Goal: Transaction & Acquisition: Book appointment/travel/reservation

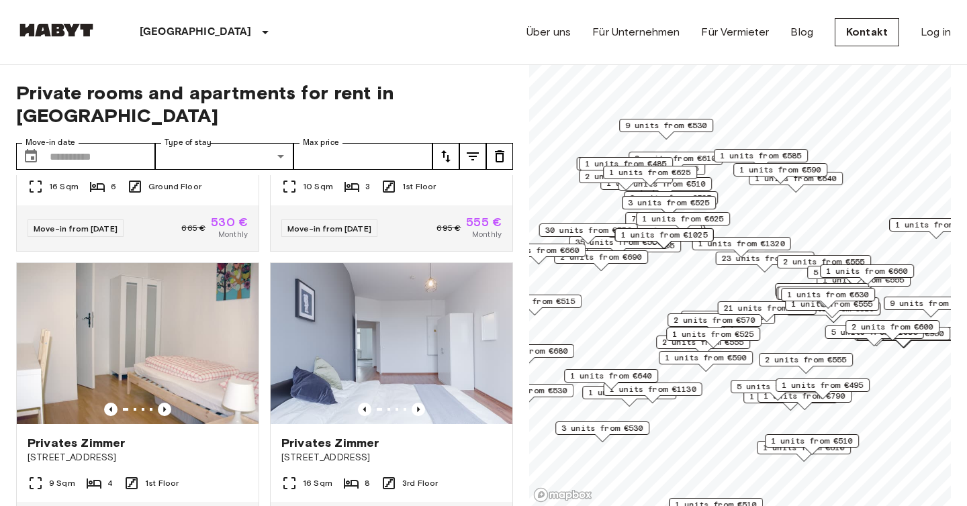
scroll to position [592, 0]
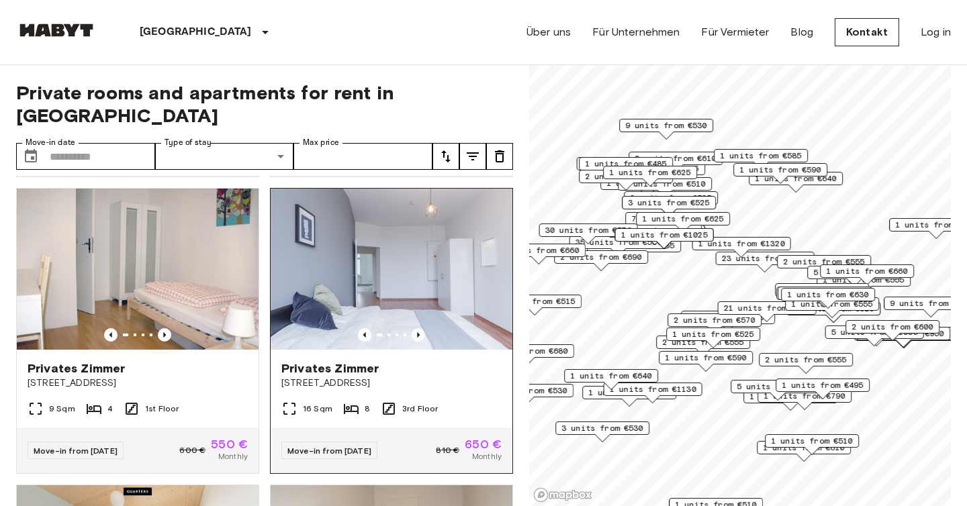
click at [373, 273] on img at bounding box center [392, 269] width 242 height 161
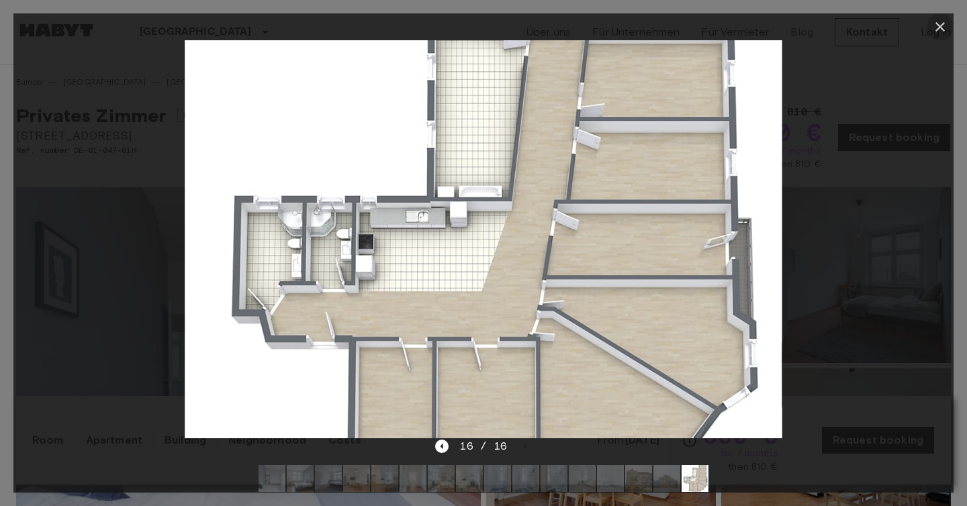
click at [936, 26] on icon "button" at bounding box center [940, 27] width 16 height 16
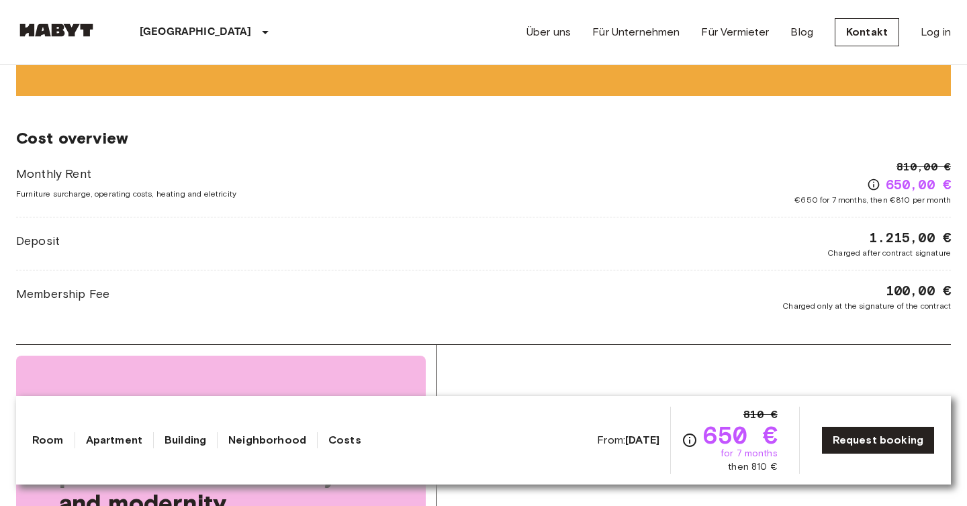
scroll to position [1751, 0]
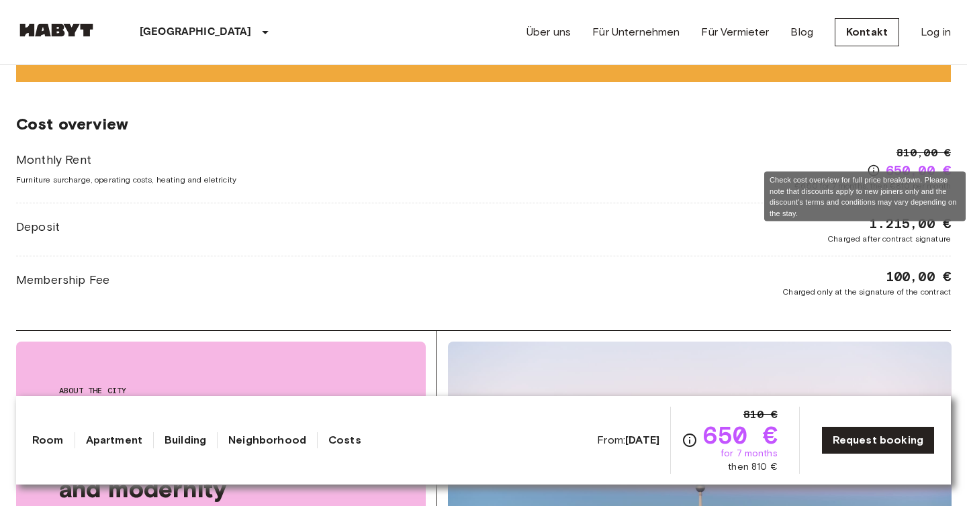
click at [873, 165] on icon "Check cost overview for full price breakdown. Please note that discounts apply …" at bounding box center [873, 170] width 11 height 11
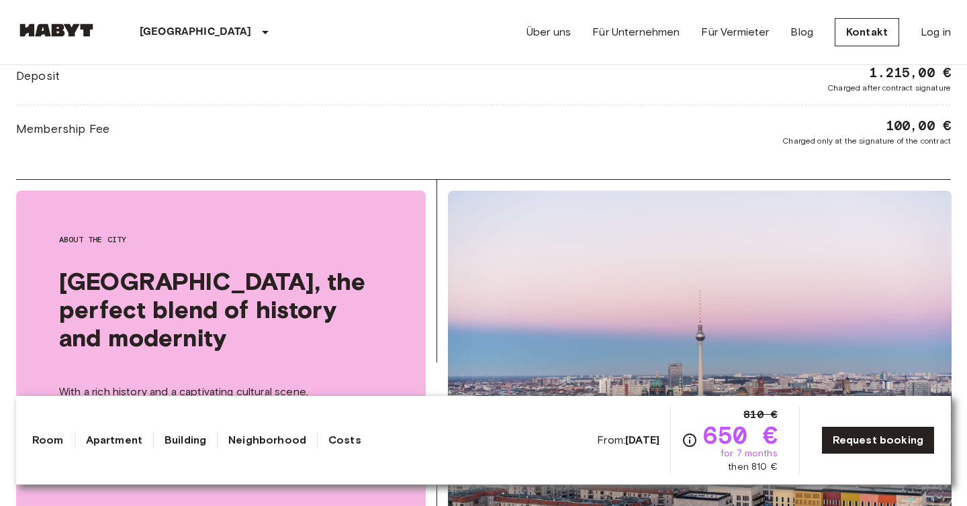
scroll to position [1160, 0]
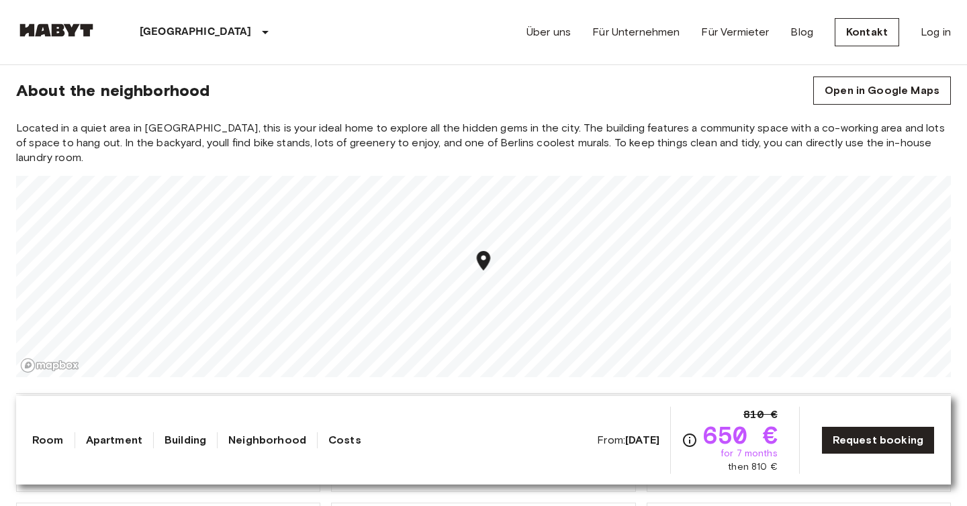
click at [183, 441] on link "Building" at bounding box center [186, 441] width 42 height 16
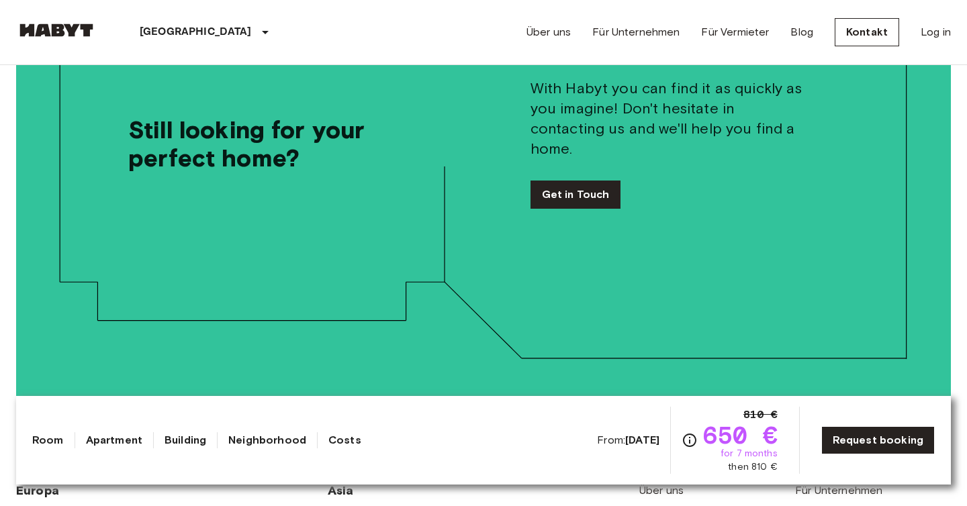
scroll to position [3315, 0]
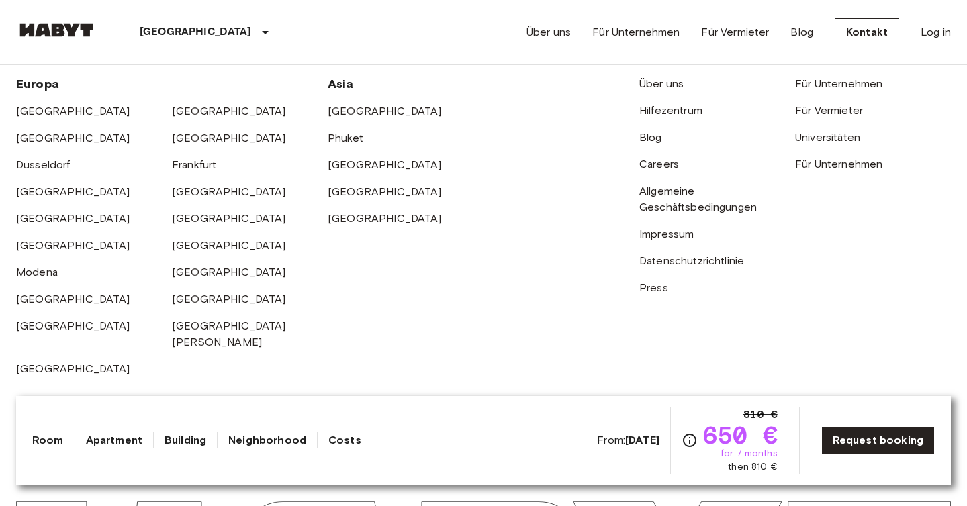
click at [184, 442] on link "Building" at bounding box center [186, 441] width 42 height 16
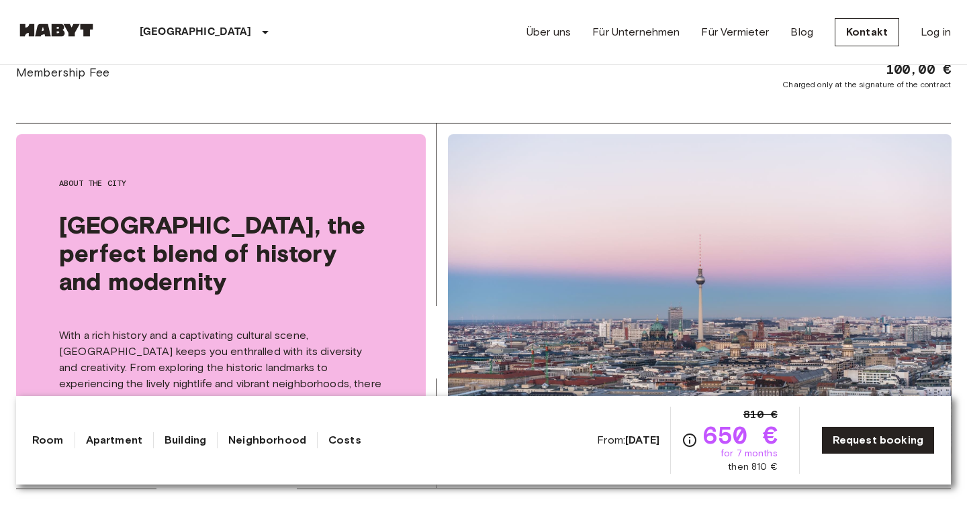
scroll to position [1991, 0]
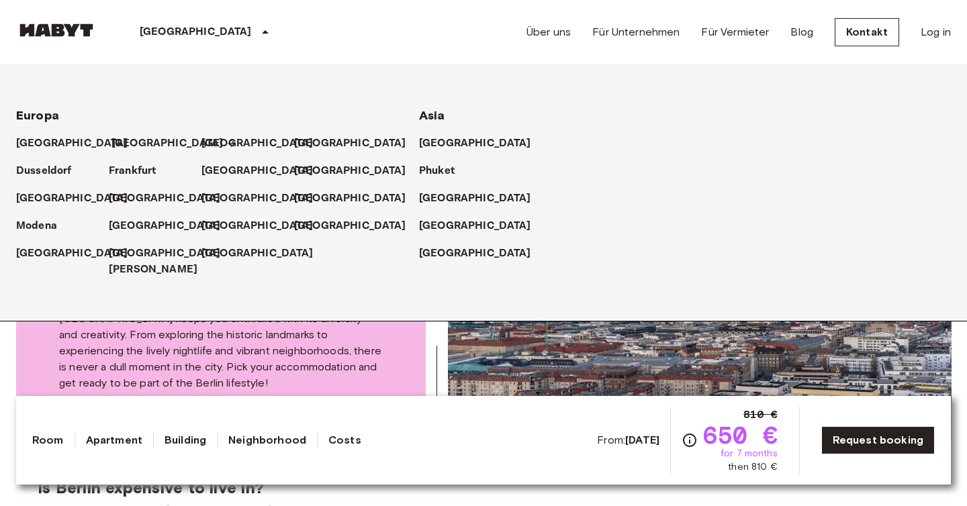
click at [129, 145] on p "[GEOGRAPHIC_DATA]" at bounding box center [167, 144] width 112 height 16
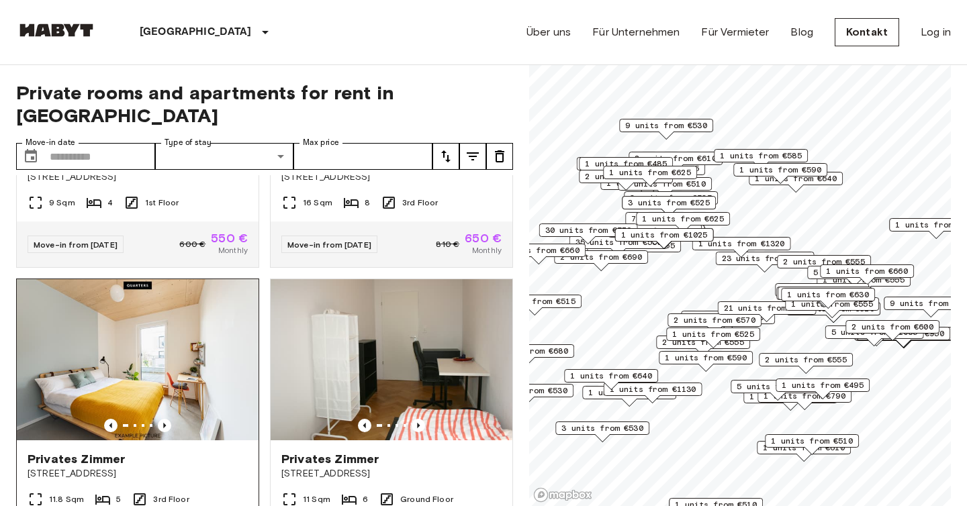
scroll to position [836, 0]
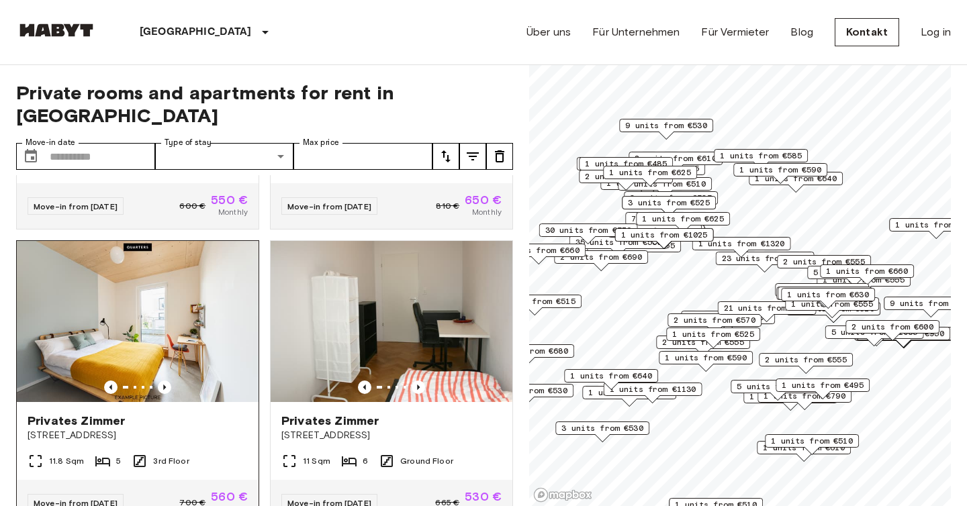
click at [138, 337] on img at bounding box center [138, 321] width 242 height 161
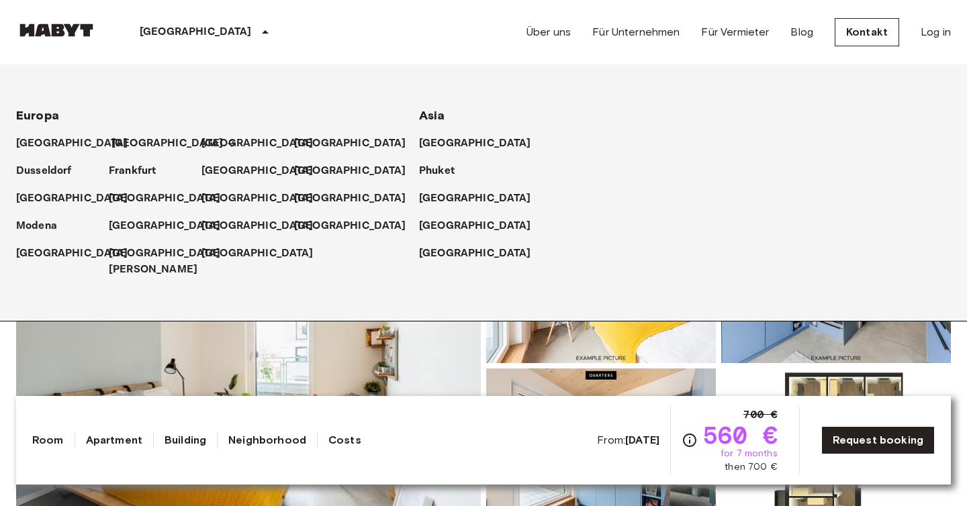
click at [134, 149] on p "[GEOGRAPHIC_DATA]" at bounding box center [167, 144] width 112 height 16
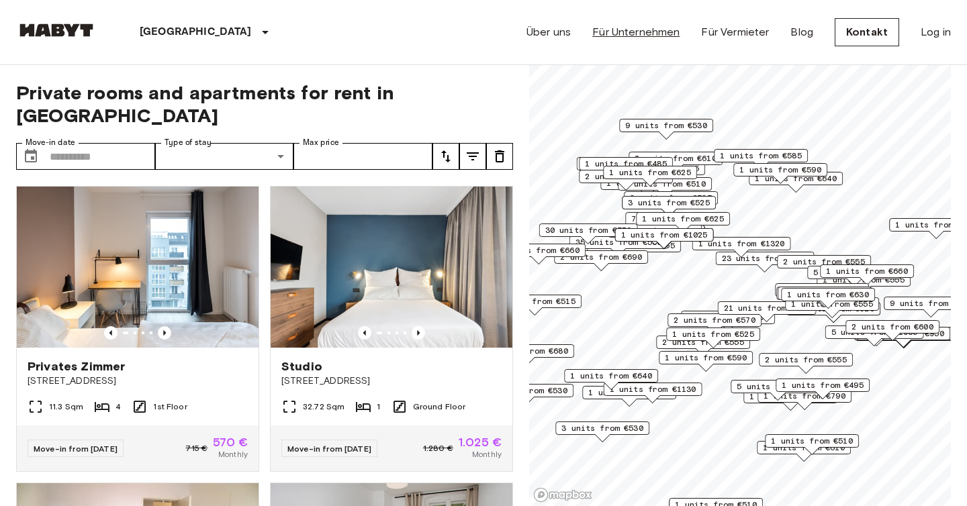
click at [620, 38] on link "Für Unternehmen" at bounding box center [635, 32] width 87 height 16
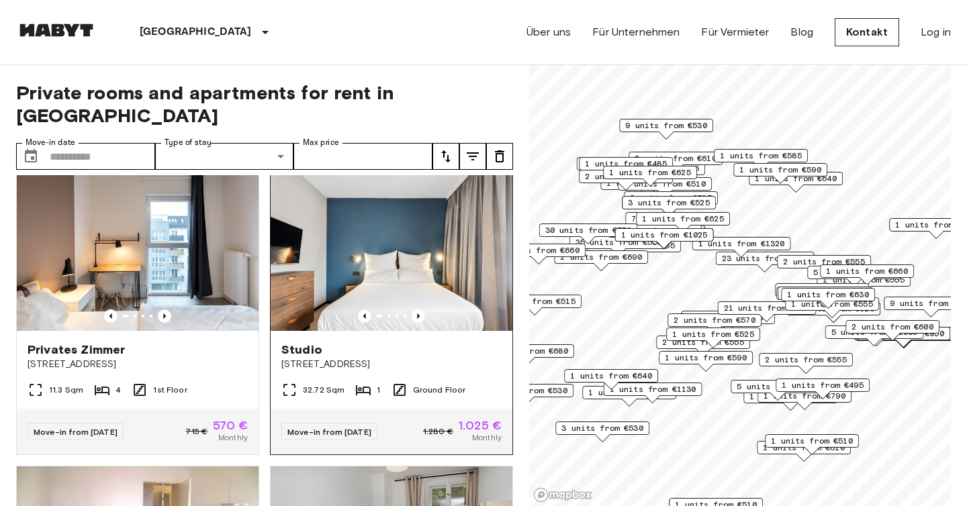
scroll to position [20, 0]
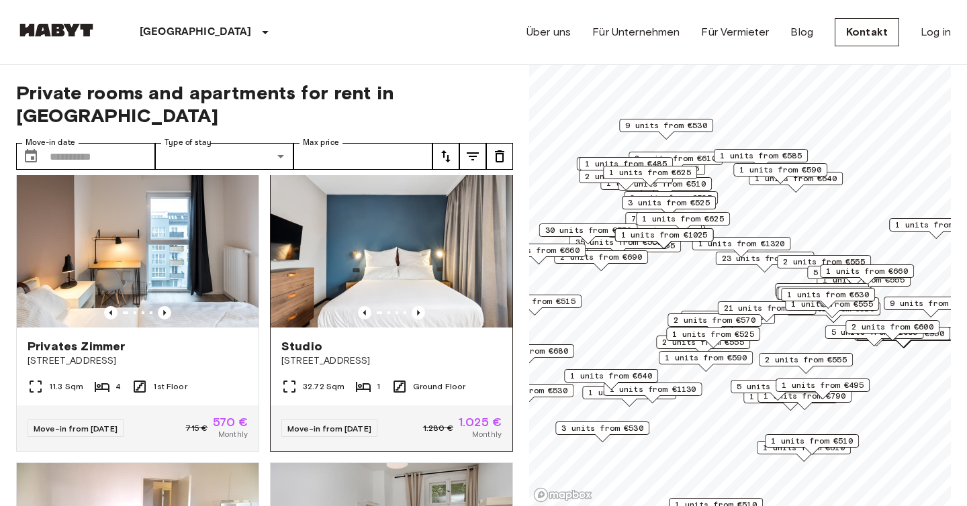
click at [364, 280] on img at bounding box center [392, 247] width 242 height 161
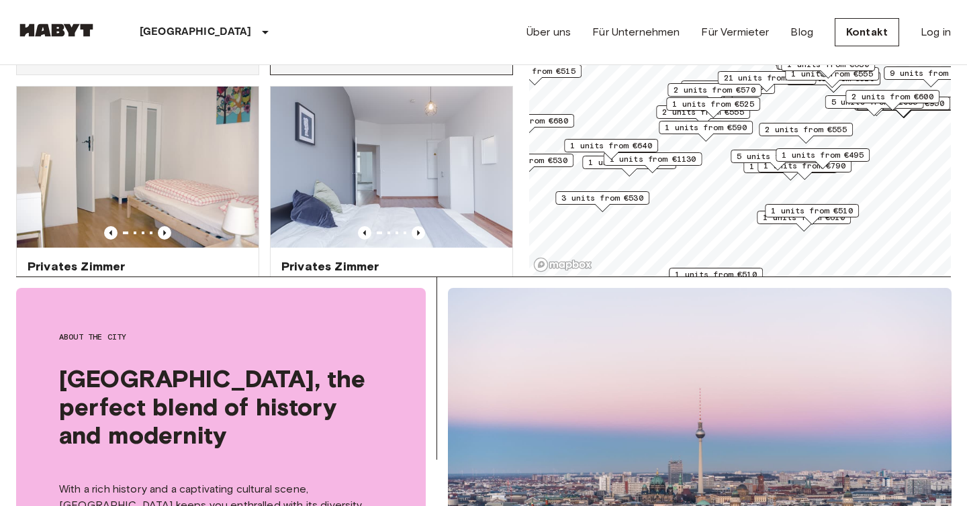
scroll to position [506, 0]
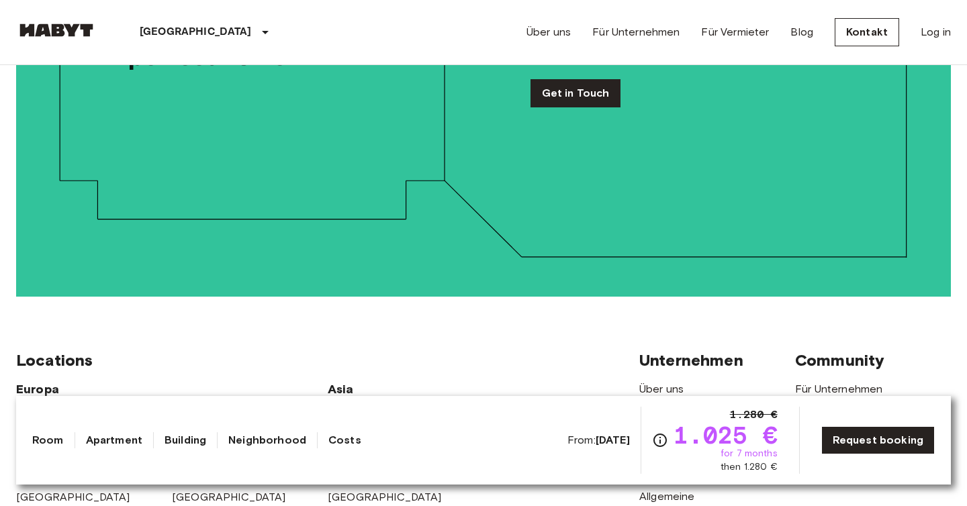
scroll to position [3102, 0]
